Goal: Transaction & Acquisition: Purchase product/service

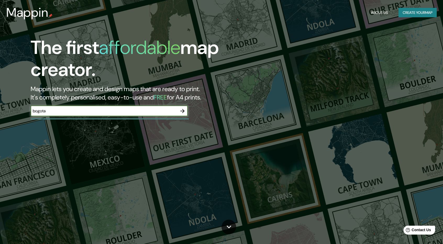
type input "bogota"
click at [183, 113] on icon "button" at bounding box center [182, 111] width 6 height 6
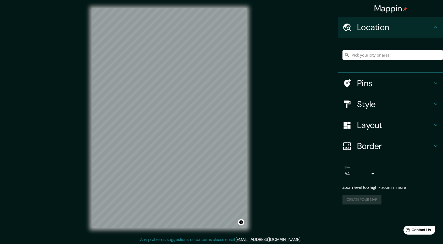
click at [400, 55] on input "Pick your city or area" at bounding box center [392, 54] width 101 height 9
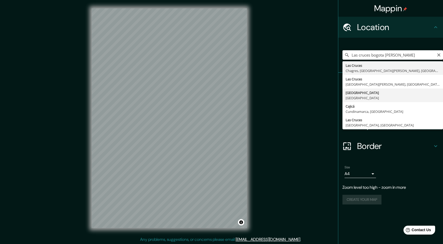
type input "[GEOGRAPHIC_DATA], [GEOGRAPHIC_DATA]"
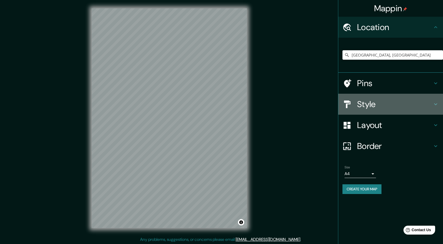
click at [386, 102] on h4 "Style" at bounding box center [394, 104] width 75 height 10
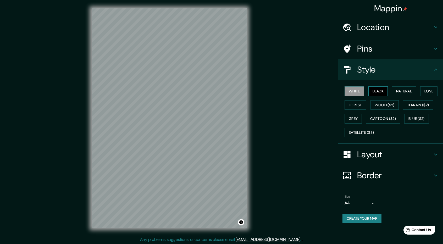
click at [385, 88] on button "Black" at bounding box center [378, 91] width 20 height 10
click at [395, 90] on button "Natural" at bounding box center [404, 91] width 24 height 10
click at [429, 90] on button "Love" at bounding box center [428, 91] width 17 height 10
click at [366, 104] on button "Forest" at bounding box center [356, 105] width 22 height 10
click at [375, 103] on button "Wood ($2)" at bounding box center [384, 105] width 28 height 10
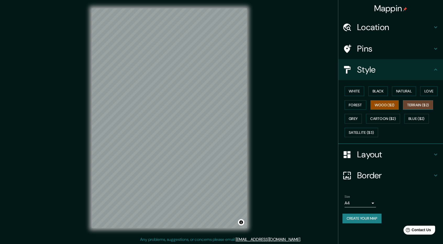
click at [416, 102] on button "Terrain ($2)" at bounding box center [418, 105] width 30 height 10
click at [411, 88] on button "Natural" at bounding box center [404, 91] width 24 height 10
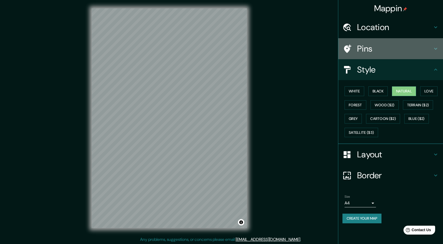
click at [366, 49] on h4 "Pins" at bounding box center [394, 48] width 75 height 10
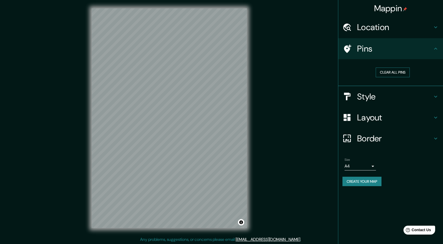
click at [390, 74] on button "Clear all pins" at bounding box center [393, 73] width 34 height 10
click at [402, 71] on button "Clear all pins" at bounding box center [393, 73] width 34 height 10
click at [390, 33] on div "Location" at bounding box center [390, 27] width 105 height 21
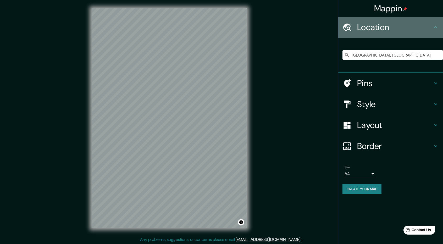
click at [390, 33] on div "Location" at bounding box center [390, 27] width 105 height 21
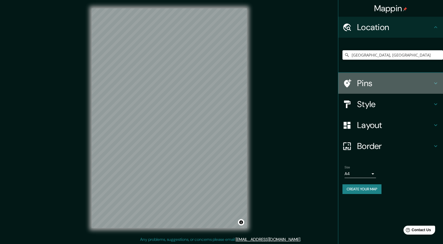
click at [374, 84] on h4 "Pins" at bounding box center [394, 83] width 75 height 10
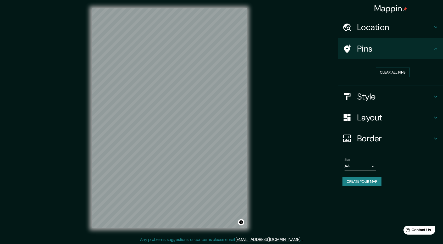
click at [374, 91] on h4 "Style" at bounding box center [394, 96] width 75 height 10
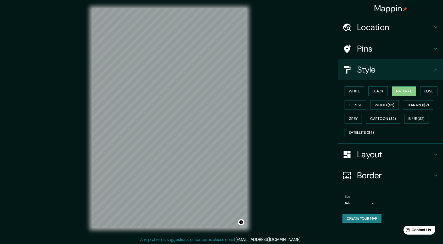
click at [371, 149] on h4 "Layout" at bounding box center [394, 154] width 75 height 10
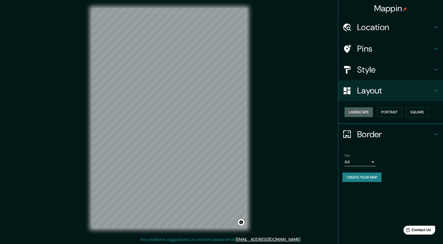
click at [364, 111] on button "Landscape" at bounding box center [359, 112] width 28 height 10
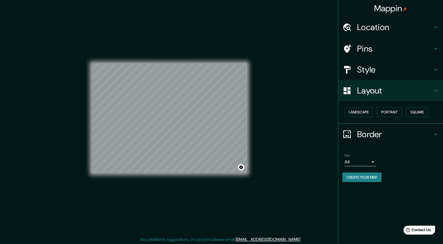
click at [375, 110] on div "Landscape Portrait Square" at bounding box center [392, 112] width 101 height 14
click at [390, 110] on button "Portrait" at bounding box center [389, 112] width 25 height 10
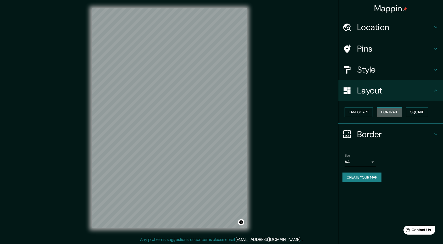
click at [390, 110] on button "Portrait" at bounding box center [389, 112] width 25 height 10
click at [411, 110] on button "Square" at bounding box center [417, 112] width 22 height 10
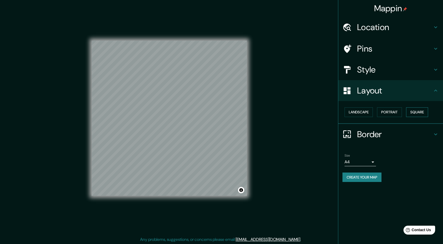
click at [411, 110] on button "Square" at bounding box center [417, 112] width 22 height 10
click at [362, 131] on h4 "Border" at bounding box center [394, 134] width 75 height 10
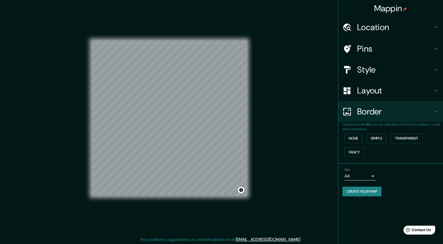
click at [369, 90] on h4 "Layout" at bounding box center [394, 90] width 75 height 10
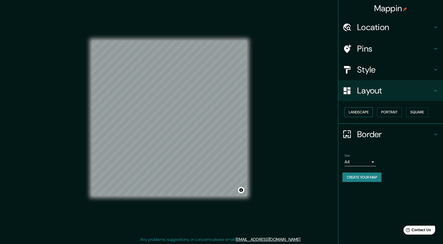
click at [361, 111] on button "Landscape" at bounding box center [359, 112] width 28 height 10
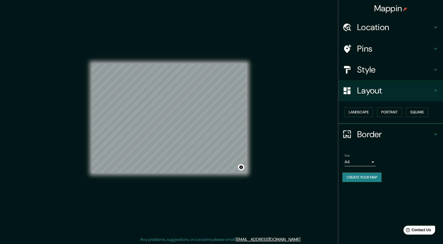
click at [367, 94] on h4 "Layout" at bounding box center [394, 90] width 75 height 10
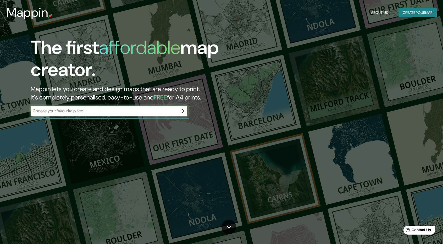
click at [71, 115] on div "​" at bounding box center [109, 111] width 157 height 10
type input "Bogota"
click at [182, 113] on icon "button" at bounding box center [182, 111] width 4 height 4
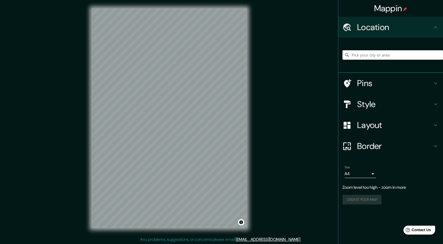
click at [405, 54] on input "Pick your city or area" at bounding box center [392, 54] width 101 height 9
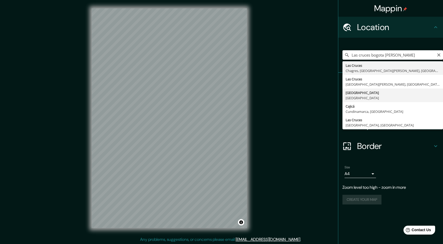
type input "[GEOGRAPHIC_DATA], [GEOGRAPHIC_DATA]"
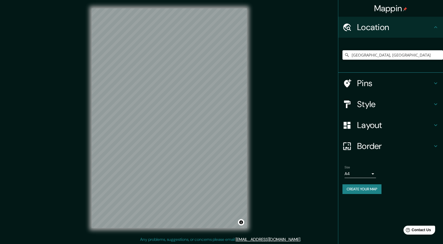
click at [392, 151] on h4 "Border" at bounding box center [394, 146] width 75 height 10
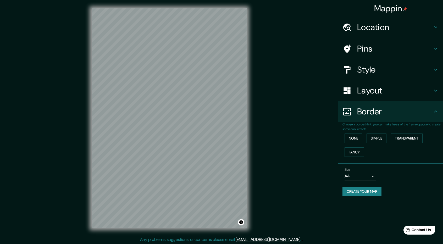
click at [352, 191] on button "Create your map" at bounding box center [361, 192] width 39 height 10
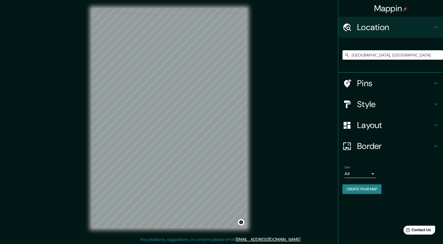
scroll to position [1, 0]
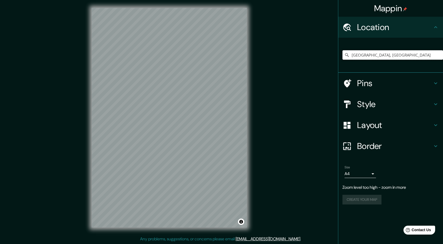
click at [392, 53] on input "[GEOGRAPHIC_DATA], [GEOGRAPHIC_DATA]" at bounding box center [392, 54] width 101 height 9
click at [388, 51] on input "[GEOGRAPHIC_DATA], [GEOGRAPHIC_DATA]" at bounding box center [392, 54] width 101 height 9
type input "[GEOGRAPHIC_DATA], [GEOGRAPHIC_DATA]"
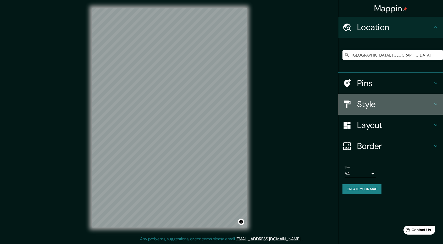
click at [373, 110] on div "Style" at bounding box center [390, 104] width 105 height 21
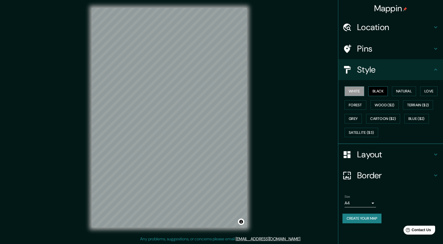
click at [382, 89] on button "Black" at bounding box center [378, 91] width 20 height 10
click at [399, 88] on button "Natural" at bounding box center [404, 91] width 24 height 10
click at [428, 90] on button "Love" at bounding box center [428, 91] width 17 height 10
click at [352, 103] on button "Forest" at bounding box center [356, 105] width 22 height 10
click at [379, 104] on button "Wood ($2)" at bounding box center [384, 105] width 28 height 10
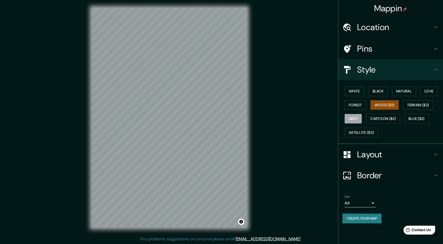
click at [359, 114] on button "Grey" at bounding box center [353, 119] width 17 height 10
click at [402, 90] on button "Natural" at bounding box center [404, 91] width 24 height 10
click at [350, 115] on button "Grey" at bounding box center [353, 119] width 17 height 10
click at [384, 90] on button "Black" at bounding box center [378, 91] width 20 height 10
click at [395, 90] on button "Natural" at bounding box center [404, 91] width 24 height 10
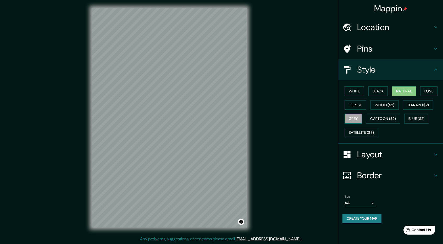
click at [351, 118] on button "Grey" at bounding box center [353, 119] width 17 height 10
click at [398, 89] on button "Natural" at bounding box center [404, 91] width 24 height 10
click at [356, 91] on button "White" at bounding box center [355, 91] width 20 height 10
click at [396, 88] on button "Natural" at bounding box center [404, 91] width 24 height 10
click at [359, 88] on button "White" at bounding box center [355, 91] width 20 height 10
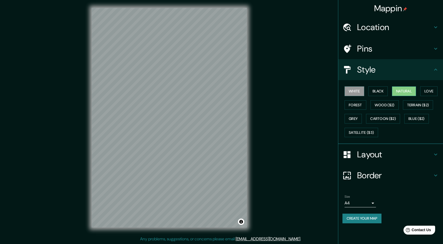
click at [402, 91] on button "Natural" at bounding box center [404, 91] width 24 height 10
click at [353, 214] on button "Create your map" at bounding box center [361, 219] width 39 height 10
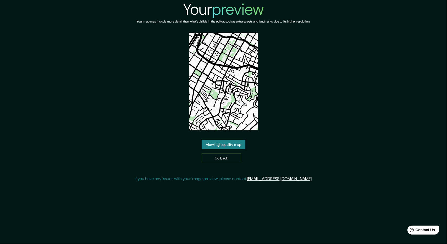
click at [234, 147] on link "View high quality map" at bounding box center [224, 145] width 44 height 10
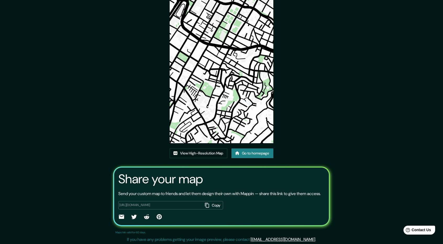
scroll to position [33, 0]
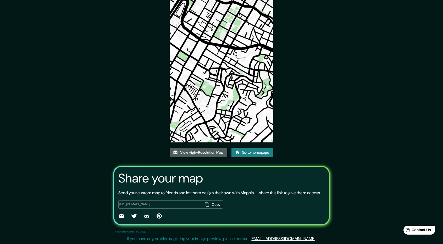
click at [201, 148] on link "View High-Resolution Map" at bounding box center [199, 153] width 58 height 10
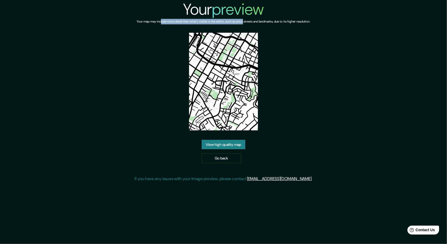
drag, startPoint x: 154, startPoint y: 22, endPoint x: 245, endPoint y: 23, distance: 90.8
click at [245, 23] on h6 "Your map may include more detail than what's visible in the editor, such as ext…" at bounding box center [223, 21] width 173 height 5
click at [310, 31] on div "Your map may include more detail than what's visible in the editor, such as ext…" at bounding box center [223, 26] width 173 height 14
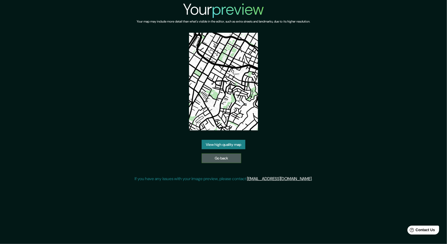
click at [220, 156] on link "Go back" at bounding box center [222, 158] width 40 height 10
